Goal: Transaction & Acquisition: Purchase product/service

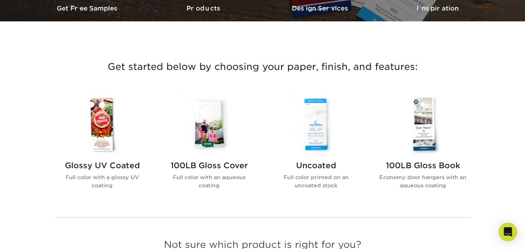
scroll to position [295, 0]
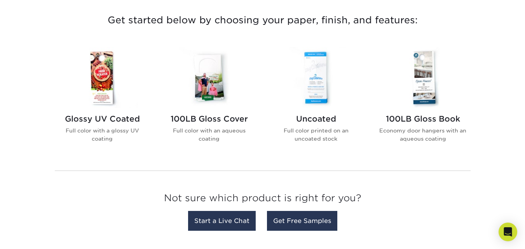
click at [314, 91] on img at bounding box center [316, 77] width 88 height 61
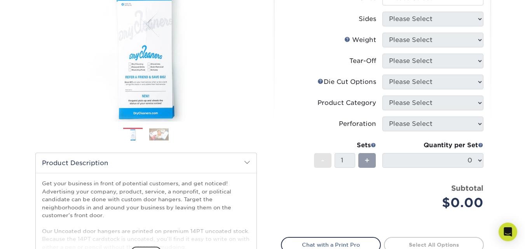
scroll to position [171, 0]
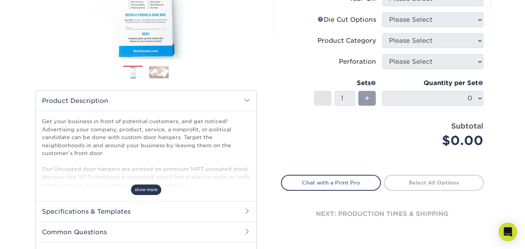
click at [146, 191] on span "show more" at bounding box center [146, 190] width 30 height 10
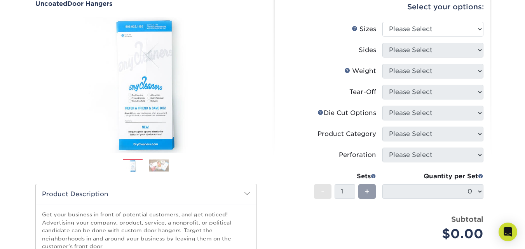
scroll to position [16, 0]
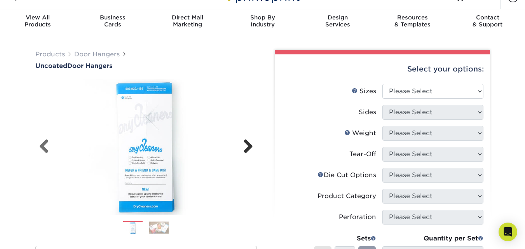
click at [248, 143] on link "Next" at bounding box center [245, 147] width 16 height 16
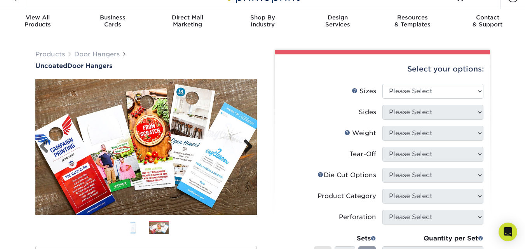
click at [247, 147] on link "Next" at bounding box center [245, 147] width 16 height 16
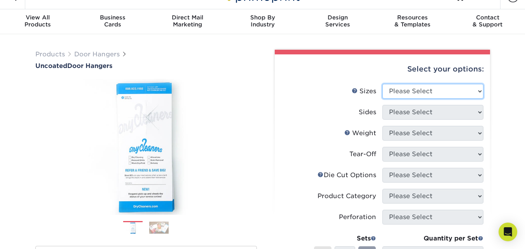
click at [481, 91] on select "Please Select 3.5" x 8.5" 3.5" x 11" 4" x 7" 4.25" x 11" 4.25" x 11"" at bounding box center [432, 91] width 101 height 15
click at [478, 92] on select "Please Select 3.5" x 8.5" 3.5" x 11" 4" x 7" 4.25" x 11" 4.25" x 11"" at bounding box center [432, 91] width 101 height 15
select select "3.50x8.50"
click at [382, 84] on select "Please Select 3.5" x 8.5" 3.5" x 11" 4" x 7" 4.25" x 11" 4.25" x 11"" at bounding box center [432, 91] width 101 height 15
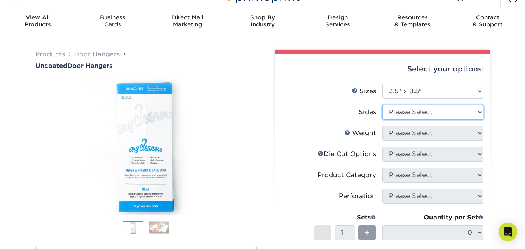
click at [475, 111] on select "Please Select Print Both Sides Print Front Only" at bounding box center [432, 112] width 101 height 15
select select "13abbda7-1d64-4f25-8bb2-c179b224825d"
click at [382, 105] on select "Please Select Print Both Sides Print Front Only" at bounding box center [432, 112] width 101 height 15
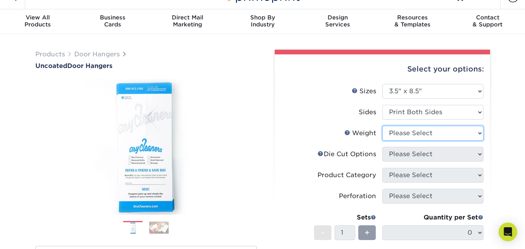
click at [474, 131] on select "Please Select 14PT 16PT 14PT Uncoated" at bounding box center [432, 133] width 101 height 15
select select "14PT Uncoated"
click at [382, 126] on select "Please Select 14PT 16PT 14PT Uncoated" at bounding box center [432, 133] width 101 height 15
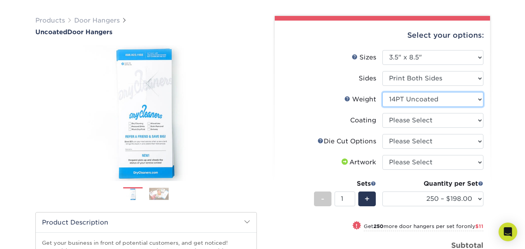
scroll to position [55, 0]
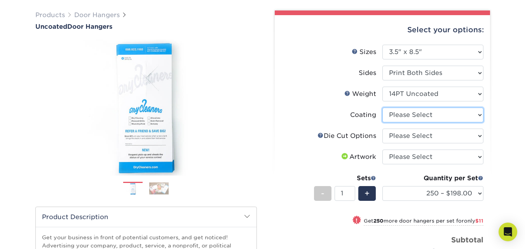
click at [471, 113] on select at bounding box center [432, 115] width 101 height 15
click at [382, 108] on select at bounding box center [432, 115] width 101 height 15
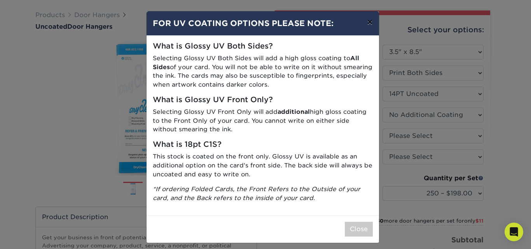
click at [366, 23] on button "×" at bounding box center [369, 22] width 18 height 22
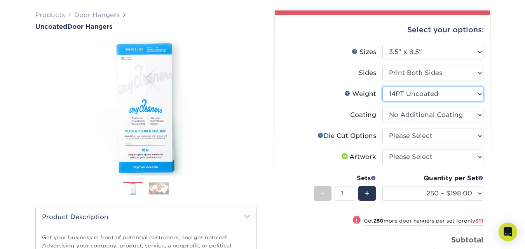
click at [475, 92] on select "Please Select 14PT 16PT 14PT Uncoated" at bounding box center [432, 94] width 101 height 15
click at [479, 92] on select "Please Select 14PT 16PT 14PT Uncoated" at bounding box center [432, 94] width 101 height 15
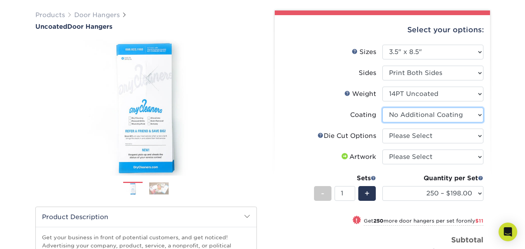
click at [463, 115] on select at bounding box center [432, 115] width 101 height 15
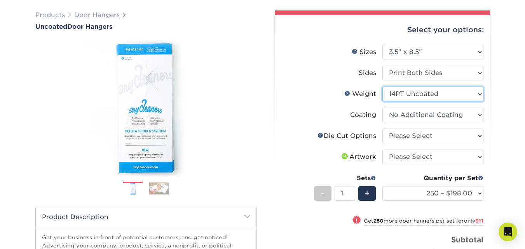
click at [461, 92] on select "Please Select 14PT 16PT 14PT Uncoated" at bounding box center [432, 94] width 101 height 15
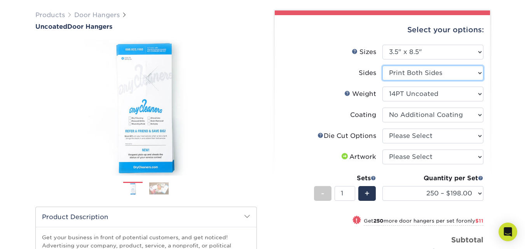
click at [460, 77] on select "Please Select Print Both Sides Print Front Only" at bounding box center [432, 73] width 101 height 15
click at [458, 75] on select "Please Select Print Both Sides Print Front Only" at bounding box center [432, 73] width 101 height 15
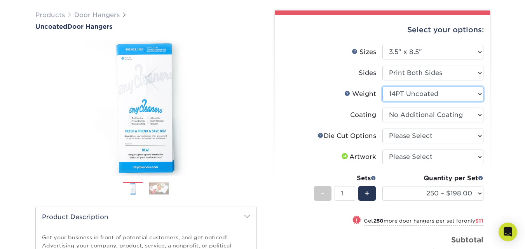
click at [451, 94] on select "Please Select 14PT 16PT 14PT Uncoated" at bounding box center [432, 94] width 101 height 15
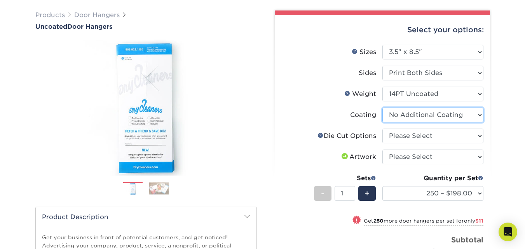
click at [449, 113] on select at bounding box center [432, 115] width 101 height 15
select select "-1"
click at [382, 108] on select at bounding box center [432, 115] width 101 height 15
select select
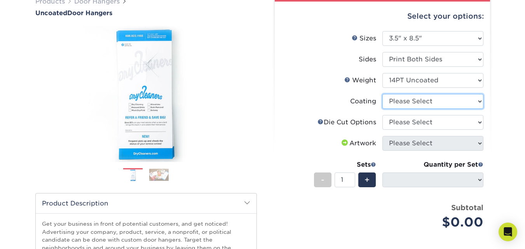
scroll to position [63, 0]
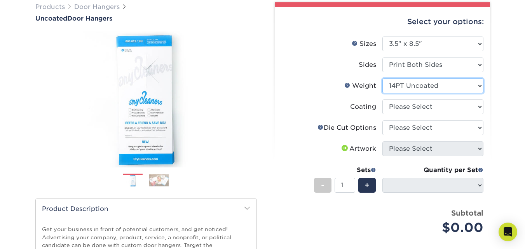
click at [449, 84] on select "Please Select 14PT 16PT 14PT Uncoated" at bounding box center [432, 85] width 101 height 15
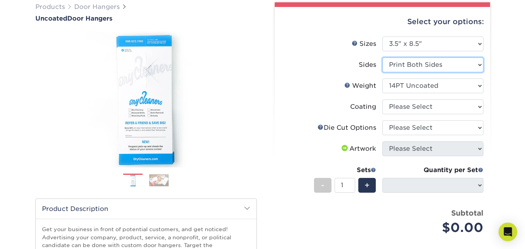
click at [451, 67] on select "Please Select Print Both Sides Print Front Only" at bounding box center [432, 64] width 101 height 15
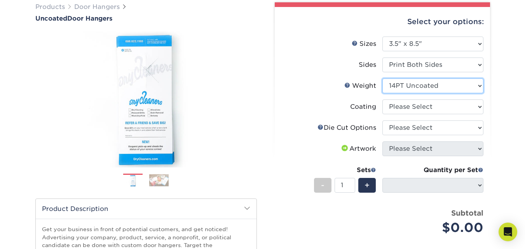
click at [445, 87] on select "Please Select 14PT 16PT 14PT Uncoated" at bounding box center [432, 85] width 101 height 15
select select "16PT"
click at [382, 78] on select "Please Select 14PT 16PT 14PT Uncoated" at bounding box center [432, 85] width 101 height 15
select select "-1"
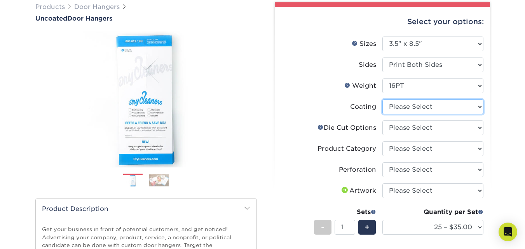
click at [479, 107] on select at bounding box center [432, 106] width 101 height 15
click at [477, 107] on select at bounding box center [432, 106] width 101 height 15
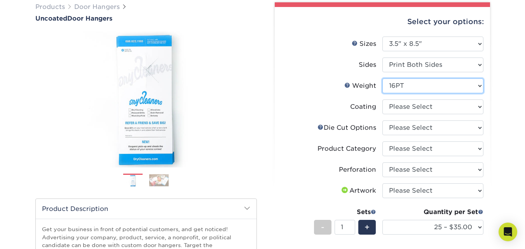
click at [462, 84] on select "Please Select 14PT 16PT 14PT Uncoated" at bounding box center [432, 85] width 101 height 15
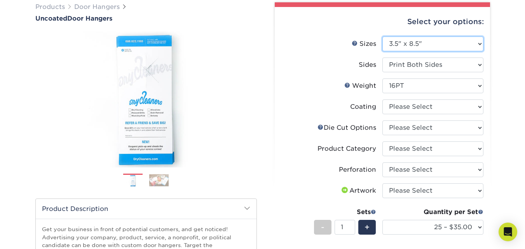
click at [453, 41] on select "Please Select 3.5" x 8.5" 3.5" x 11" 4" x 7" 4.25" x 11" 4.25" x 11"" at bounding box center [432, 44] width 101 height 15
select select "3.50x11.00"
click at [382, 37] on select "Please Select 3.5" x 8.5" 3.5" x 11" 4" x 7" 4.25" x 11" 4.25" x 11"" at bounding box center [432, 44] width 101 height 15
select select
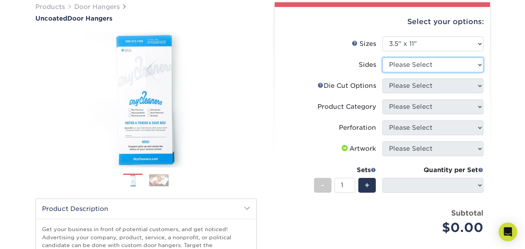
click at [447, 64] on select "Please Select Print Both Sides Print Front Only" at bounding box center [432, 64] width 101 height 15
select select "13abbda7-1d64-4f25-8bb2-c179b224825d"
click at [382, 57] on select "Please Select Print Both Sides Print Front Only" at bounding box center [432, 64] width 101 height 15
select select
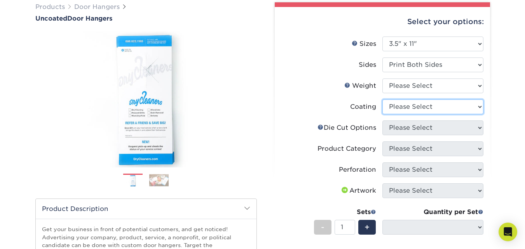
click at [446, 106] on select at bounding box center [432, 106] width 101 height 15
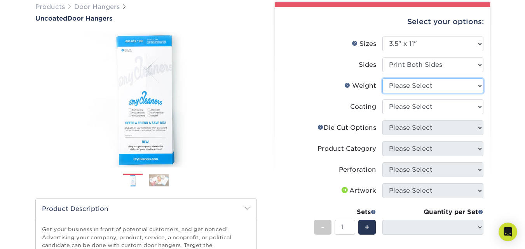
click at [440, 85] on select "Please Select 16PT 14PT" at bounding box center [432, 85] width 101 height 15
select select "16PT"
click at [382, 78] on select "Please Select 16PT 14PT" at bounding box center [432, 85] width 101 height 15
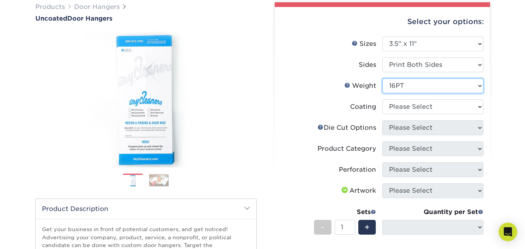
select select "-1"
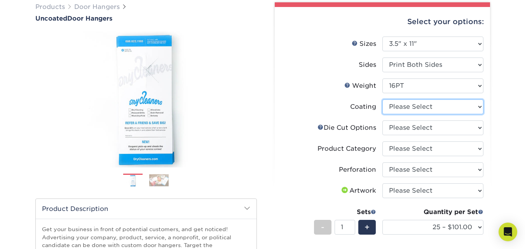
click at [432, 108] on select at bounding box center [432, 106] width 101 height 15
click at [430, 108] on select at bounding box center [432, 106] width 101 height 15
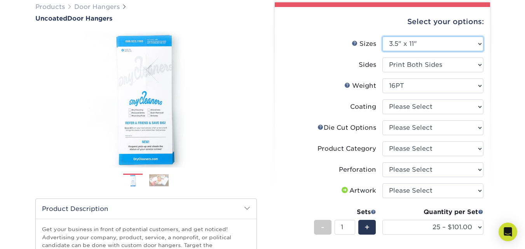
click at [418, 43] on select "Please Select 3.5" x 8.5" 3.5" x 11" 4" x 7" 4.25" x 11" 4.25" x 11"" at bounding box center [432, 44] width 101 height 15
select select "4.00x7.00"
click at [382, 37] on select "Please Select 3.5" x 8.5" 3.5" x 11" 4" x 7" 4.25" x 11" 4.25" x 11"" at bounding box center [432, 44] width 101 height 15
select select "-1"
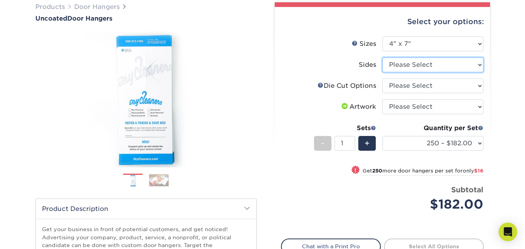
click at [425, 66] on select "Please Select Print Both Sides Print Front Only" at bounding box center [432, 64] width 101 height 15
select select "13abbda7-1d64-4f25-8bb2-c179b224825d"
click at [382, 57] on select "Please Select Print Both Sides Print Front Only" at bounding box center [432, 64] width 101 height 15
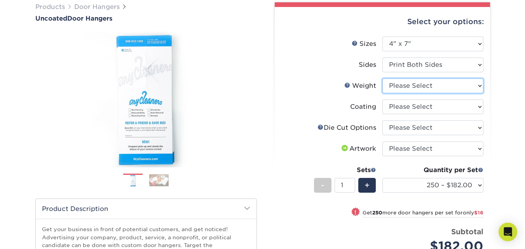
click at [428, 86] on select "Please Select 14PT Uncoated" at bounding box center [432, 85] width 101 height 15
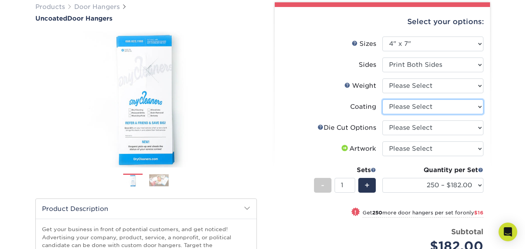
click at [426, 101] on select at bounding box center [432, 106] width 101 height 15
click at [426, 102] on select at bounding box center [432, 106] width 101 height 15
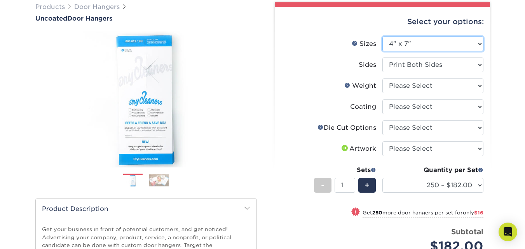
click at [419, 45] on select "Please Select 3.5" x 8.5" 3.5" x 11" 4" x 7" 4.25" x 11" 4.25" x 11"" at bounding box center [432, 44] width 101 height 15
select select "4.25x11.00"
click at [382, 37] on select "Please Select 3.5" x 8.5" 3.5" x 11" 4" x 7" 4.25" x 11" 4.25" x 11"" at bounding box center [432, 44] width 101 height 15
select select
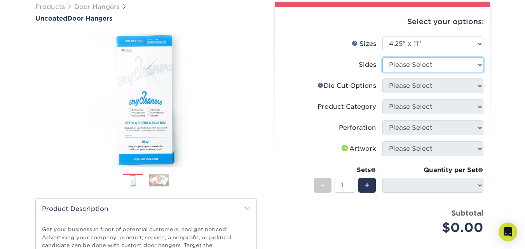
click at [424, 64] on select "Please Select Print Both Sides Print Front Only" at bounding box center [432, 64] width 101 height 15
select select "13abbda7-1d64-4f25-8bb2-c179b224825d"
click at [382, 57] on select "Please Select Print Both Sides Print Front Only" at bounding box center [432, 64] width 101 height 15
select select
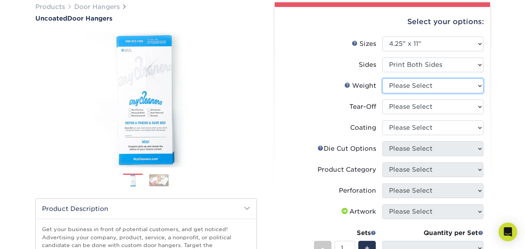
click at [428, 87] on select "Please Select 18PT C1S 14PT Uncoated" at bounding box center [432, 85] width 101 height 15
select select "18PTC1S"
click at [382, 78] on select "Please Select 18PT C1S 14PT Uncoated" at bounding box center [432, 85] width 101 height 15
select select "-1"
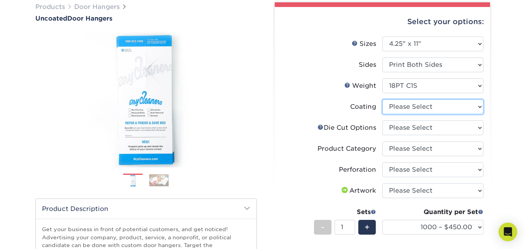
click at [445, 104] on select at bounding box center [432, 106] width 101 height 15
select select "3e7618de-abca-4bda-9f97-8b9129e913d8"
click at [382, 99] on select at bounding box center [432, 106] width 101 height 15
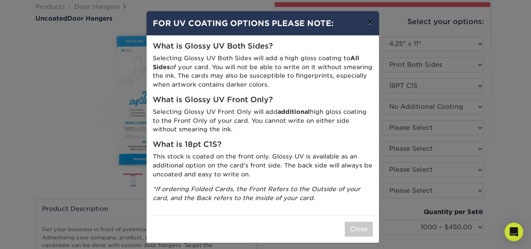
click at [366, 20] on button "×" at bounding box center [369, 22] width 18 height 22
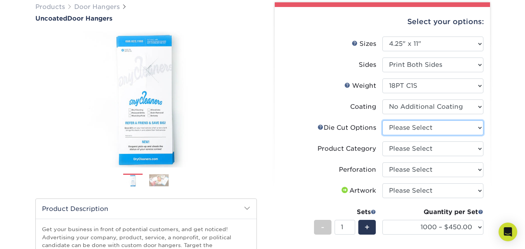
click at [460, 132] on select "Please Select Standard Die Cut Arch Die Cut Starburst Die Cut" at bounding box center [432, 127] width 101 height 15
click at [382, 120] on select "Please Select Standard Die Cut Arch Die Cut Starburst Die Cut" at bounding box center [432, 127] width 101 height 15
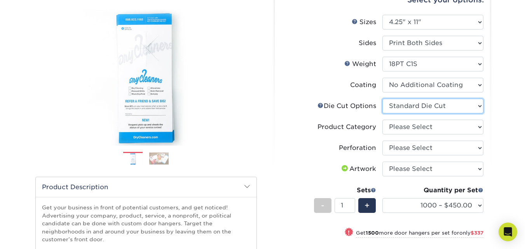
scroll to position [90, 0]
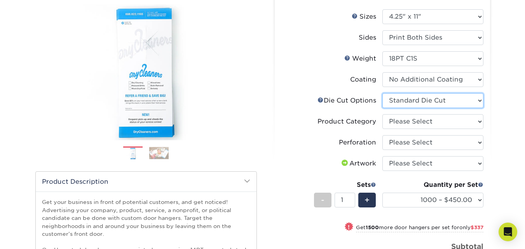
click at [406, 99] on select "Please Select Standard Die Cut Arch Die Cut Starburst Die Cut" at bounding box center [432, 100] width 101 height 15
click at [382, 93] on select "Please Select Standard Die Cut Arch Die Cut Starburst Die Cut" at bounding box center [432, 100] width 101 height 15
click at [415, 97] on select "Please Select Standard Die Cut Arch Die Cut Starburst Die Cut" at bounding box center [432, 100] width 101 height 15
select select "fe6a4ed8-5803-433c-b773-a25a7b955e98"
click at [382, 93] on select "Please Select Standard Die Cut Arch Die Cut Starburst Die Cut" at bounding box center [432, 100] width 101 height 15
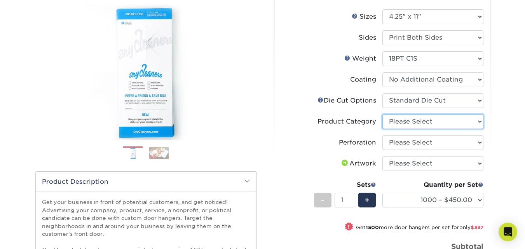
click at [418, 122] on select "Please Select Door Hangers" at bounding box center [432, 121] width 101 height 15
select select "1c1979e6-40d3-428d-9347-0c8c8854e4a3"
click at [382, 114] on select "Please Select Door Hangers" at bounding box center [432, 121] width 101 height 15
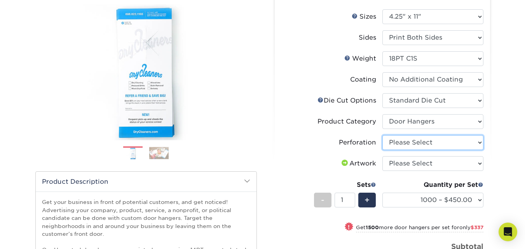
click at [421, 143] on select "Please Select Perforation 2" from Bottom Perforation 2" from Right" at bounding box center [432, 142] width 101 height 15
click at [382, 135] on select "Please Select Perforation 2" from Bottom Perforation 2" from Right" at bounding box center [432, 142] width 101 height 15
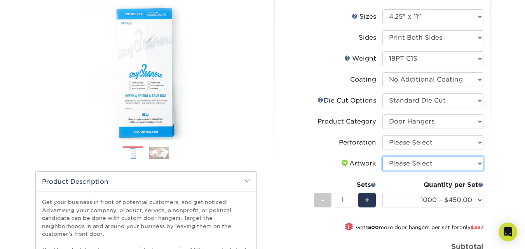
click at [420, 163] on select "Please Select I will upload files I need a design - $100" at bounding box center [432, 163] width 101 height 15
select select "upload"
click at [382, 156] on select "Please Select I will upload files I need a design - $100" at bounding box center [432, 163] width 101 height 15
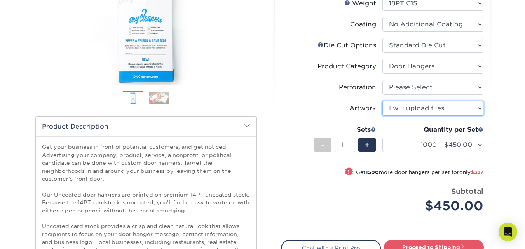
scroll to position [148, 0]
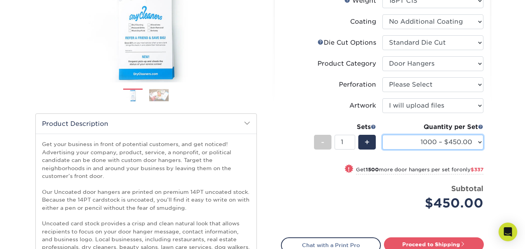
click at [480, 142] on select "1000 – $450.00 2500 – $787.00 5000 – $1237.00 10000 – $2223.00 15000 – $3204.00…" at bounding box center [432, 142] width 101 height 15
drag, startPoint x: 480, startPoint y: 142, endPoint x: 530, endPoint y: 106, distance: 61.3
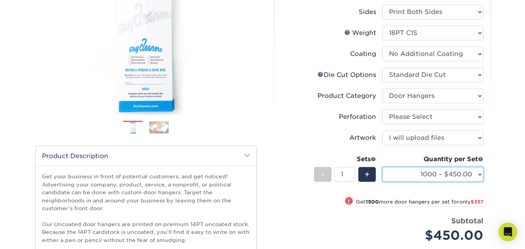
scroll to position [0, 0]
